Goal: Information Seeking & Learning: Learn about a topic

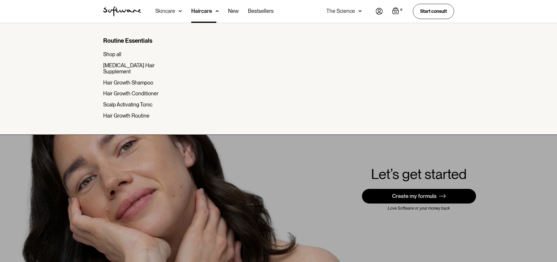
click at [265, 210] on div at bounding box center [278, 154] width 557 height 262
click at [206, 5] on div "Haircare" at bounding box center [204, 11] width 27 height 23
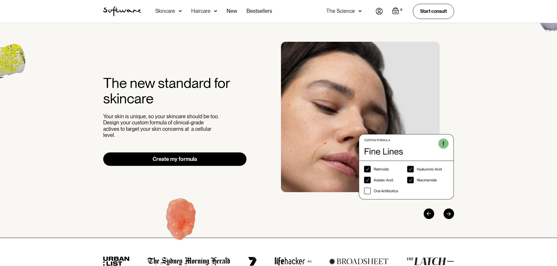
click at [172, 155] on link "Create my formula" at bounding box center [175, 159] width 144 height 13
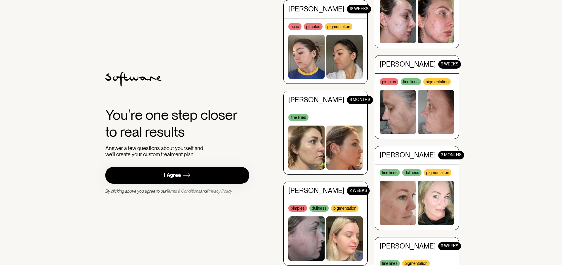
click at [215, 173] on link "I Agree" at bounding box center [177, 175] width 144 height 17
click at [317, 208] on div "Brianna 2 WEEKS pimples dullness pigmentation" at bounding box center [325, 223] width 84 height 84
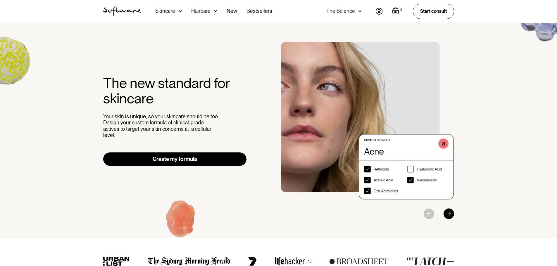
click at [356, 13] on div "The Science" at bounding box center [343, 11] width 35 height 23
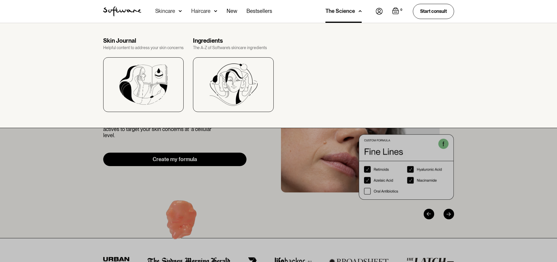
click at [356, 13] on div "The Science" at bounding box center [344, 11] width 36 height 23
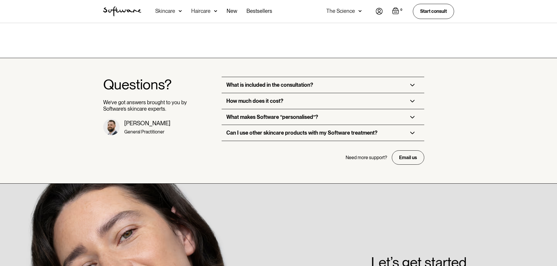
scroll to position [1404, 0]
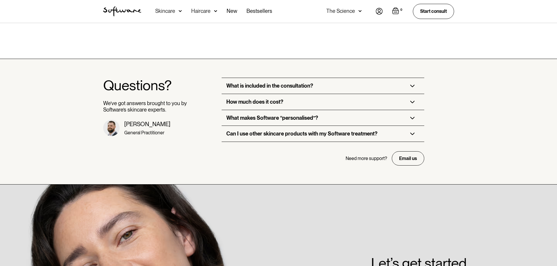
click at [273, 99] on div "How much does it cost?" at bounding box center [254, 102] width 57 height 6
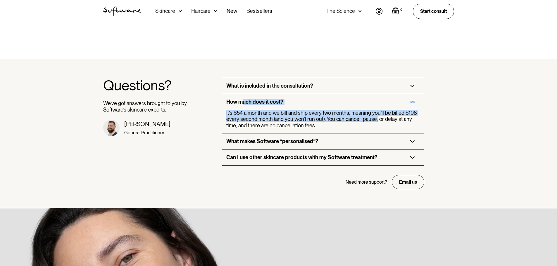
drag, startPoint x: 241, startPoint y: 94, endPoint x: 376, endPoint y: 108, distance: 135.5
click at [376, 108] on div "How much does it cost? It's $54 a month and we bill and ship every two months, …" at bounding box center [323, 113] width 203 height 39
click at [376, 110] on div "It's $54 a month and we bill and ship every two months, meaning you’ll be bille…" at bounding box center [324, 119] width 196 height 19
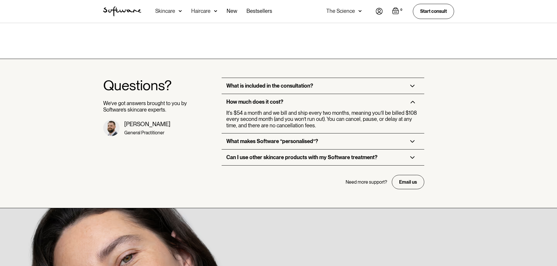
click at [239, 138] on div "What makes Software “personalised”?" at bounding box center [272, 141] width 92 height 6
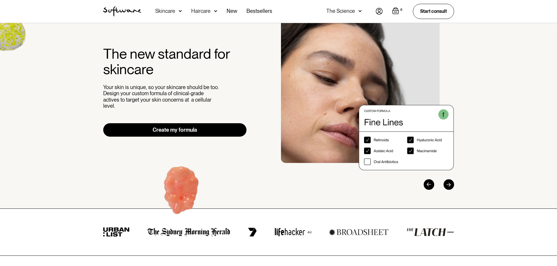
scroll to position [0, 0]
